Goal: Task Accomplishment & Management: Manage account settings

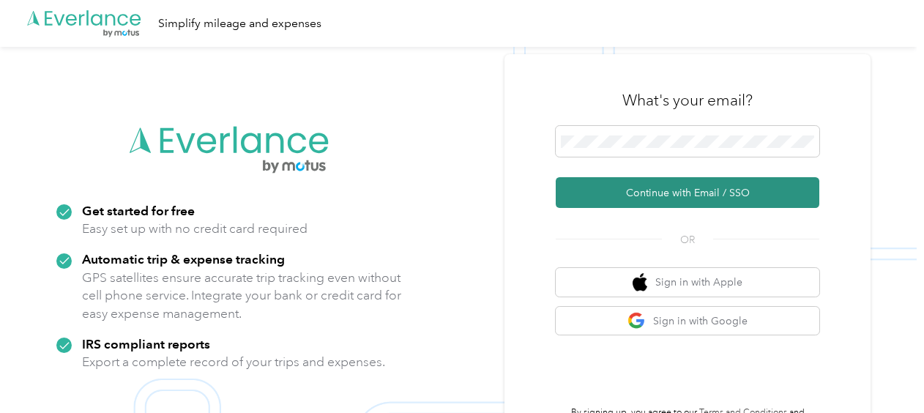
click at [643, 183] on button "Continue with Email / SSO" at bounding box center [688, 192] width 264 height 31
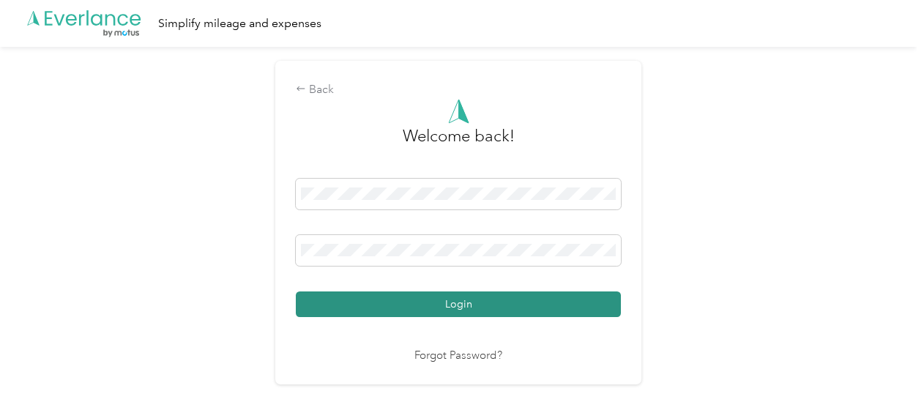
click at [388, 299] on button "Login" at bounding box center [458, 304] width 325 height 26
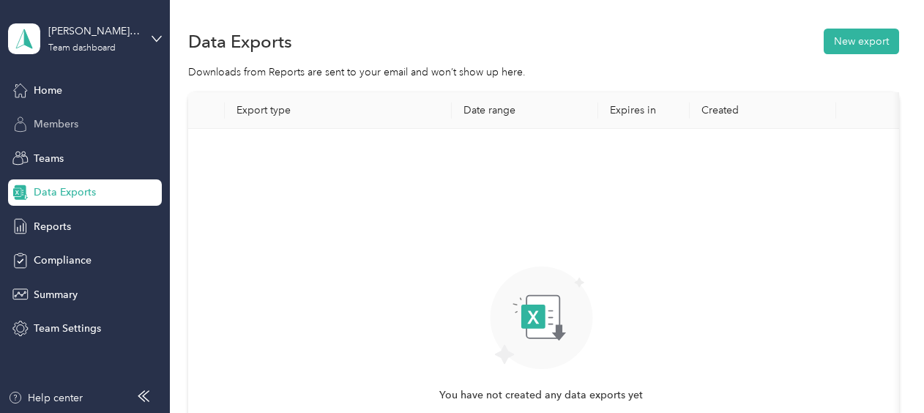
click at [72, 130] on span "Members" at bounding box center [56, 123] width 45 height 15
